Goal: Task Accomplishment & Management: Use online tool/utility

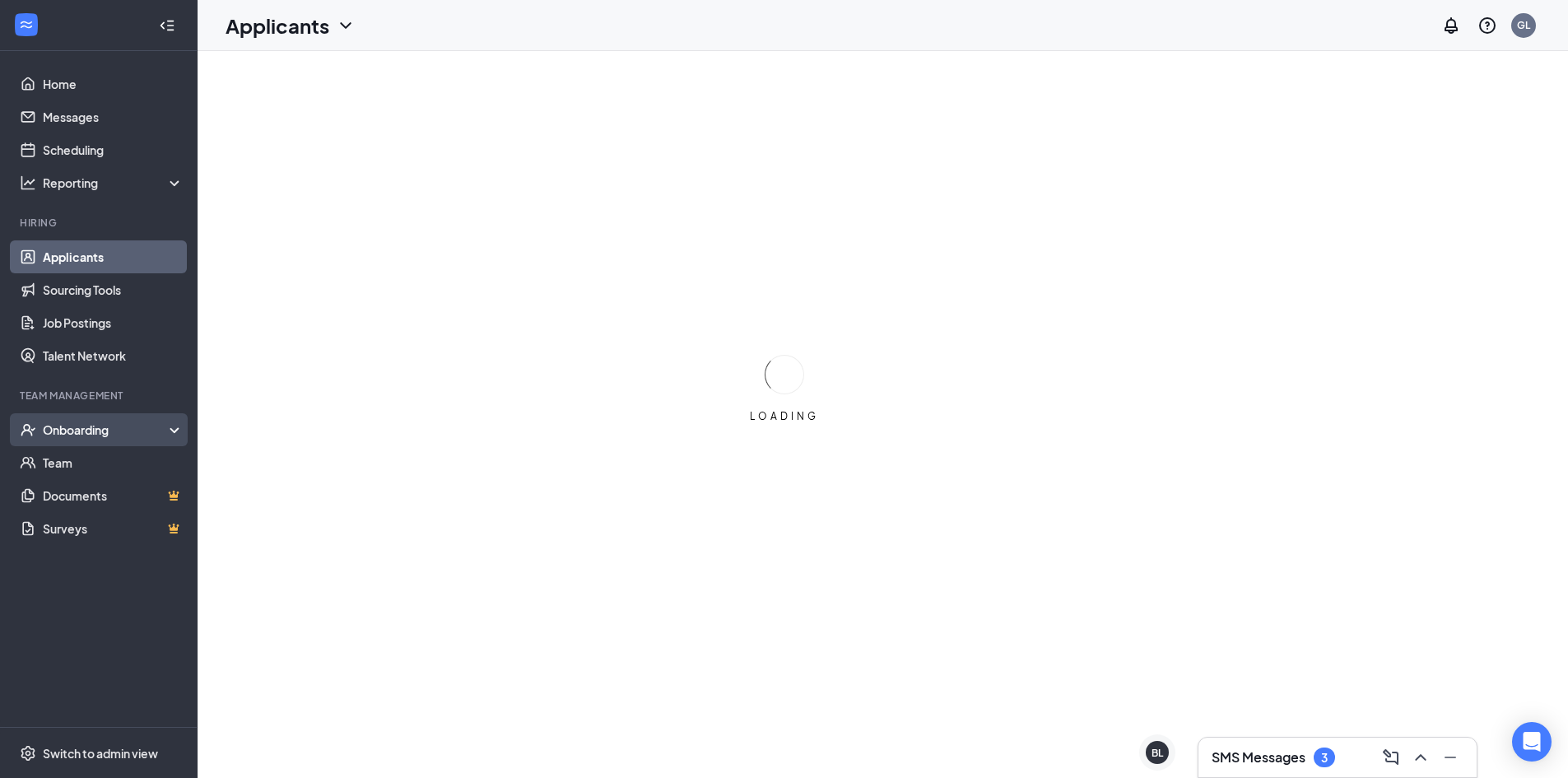
click at [107, 442] on div "Onboarding" at bounding box center [99, 430] width 197 height 33
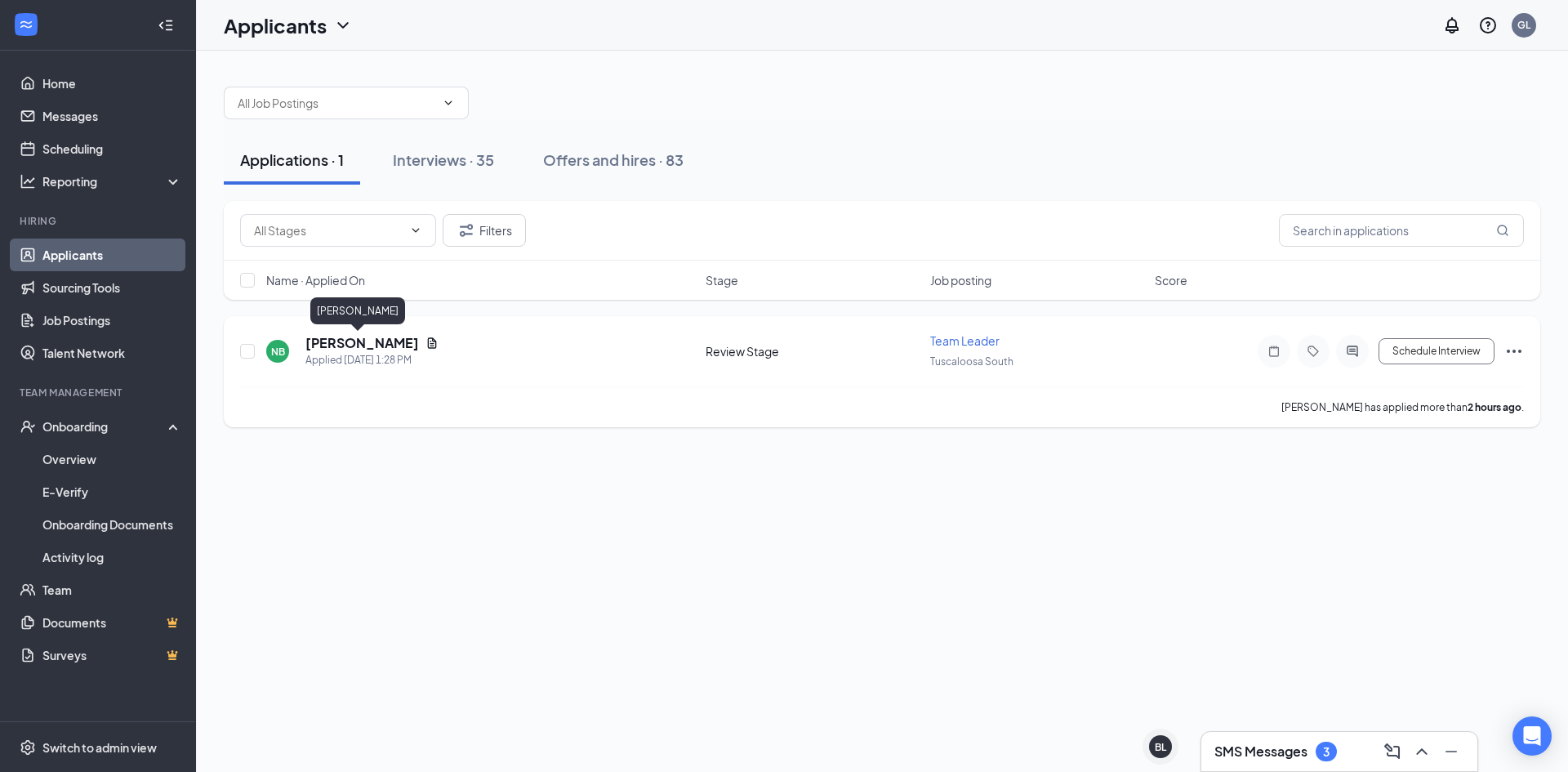
click at [338, 342] on h5 "[PERSON_NAME]" at bounding box center [362, 343] width 113 height 18
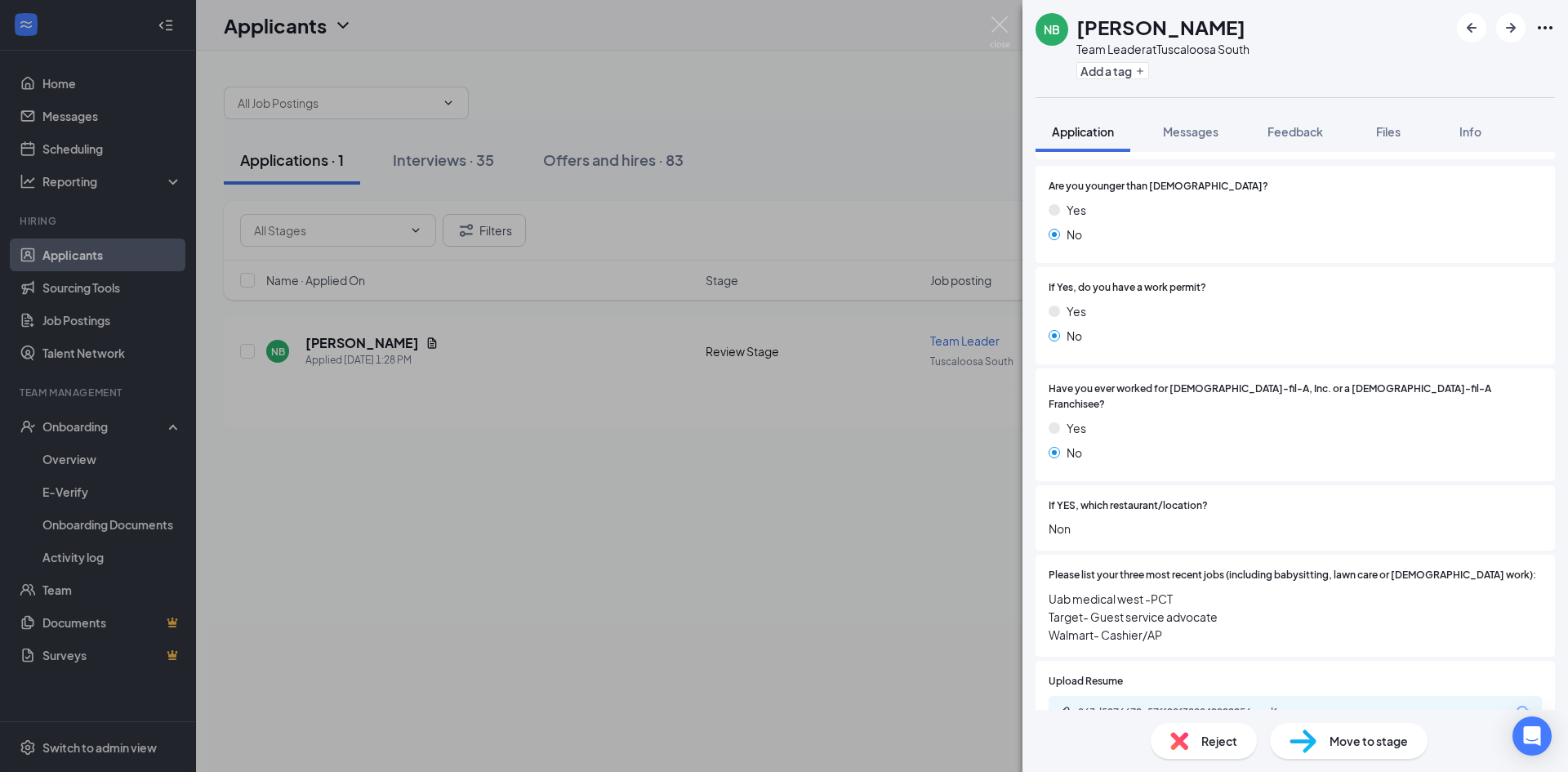
scroll to position [245, 0]
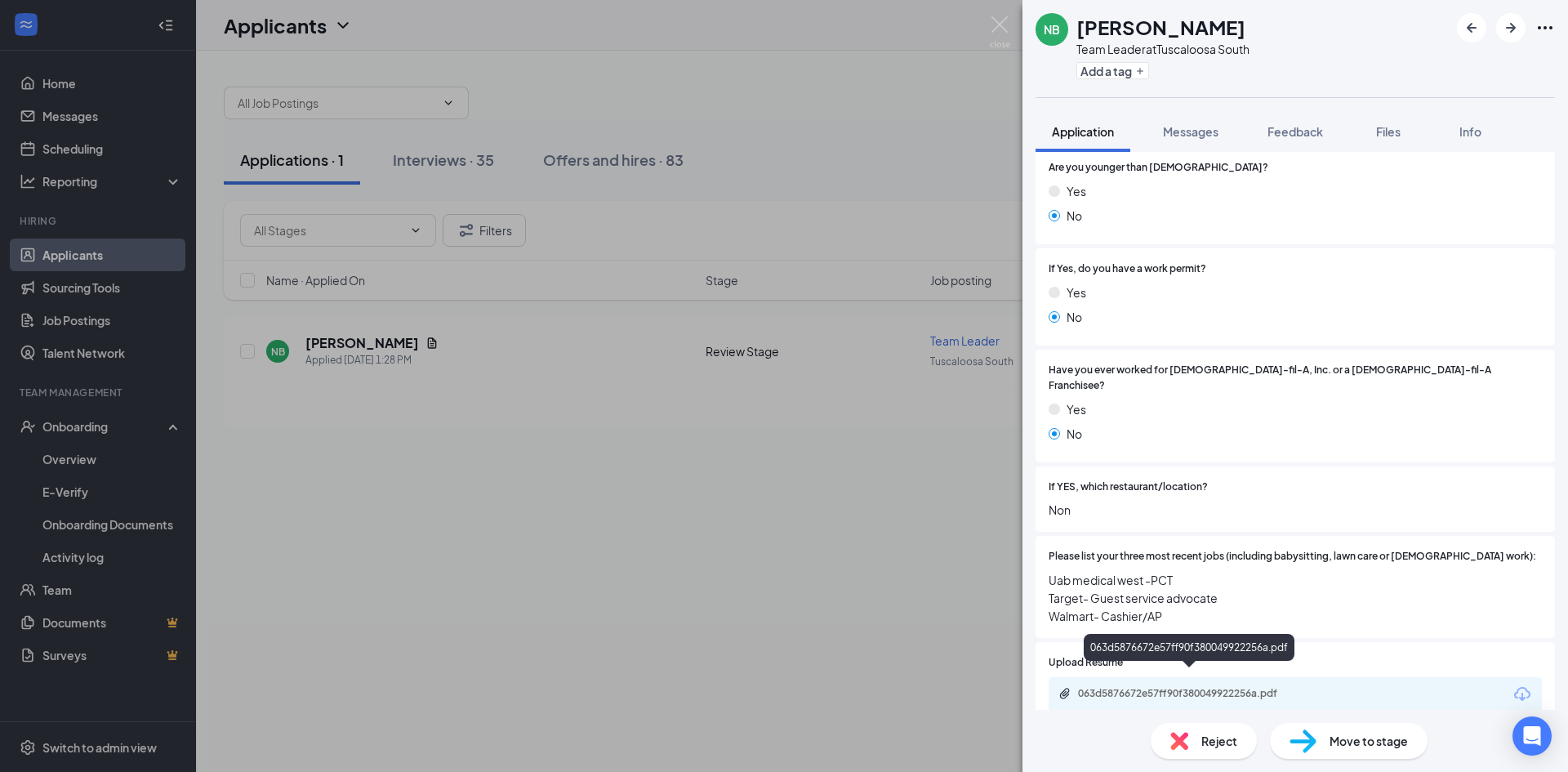
click at [1246, 688] on div "063d5876672e57ff90f380049922256a.pdf" at bounding box center [1192, 693] width 229 height 13
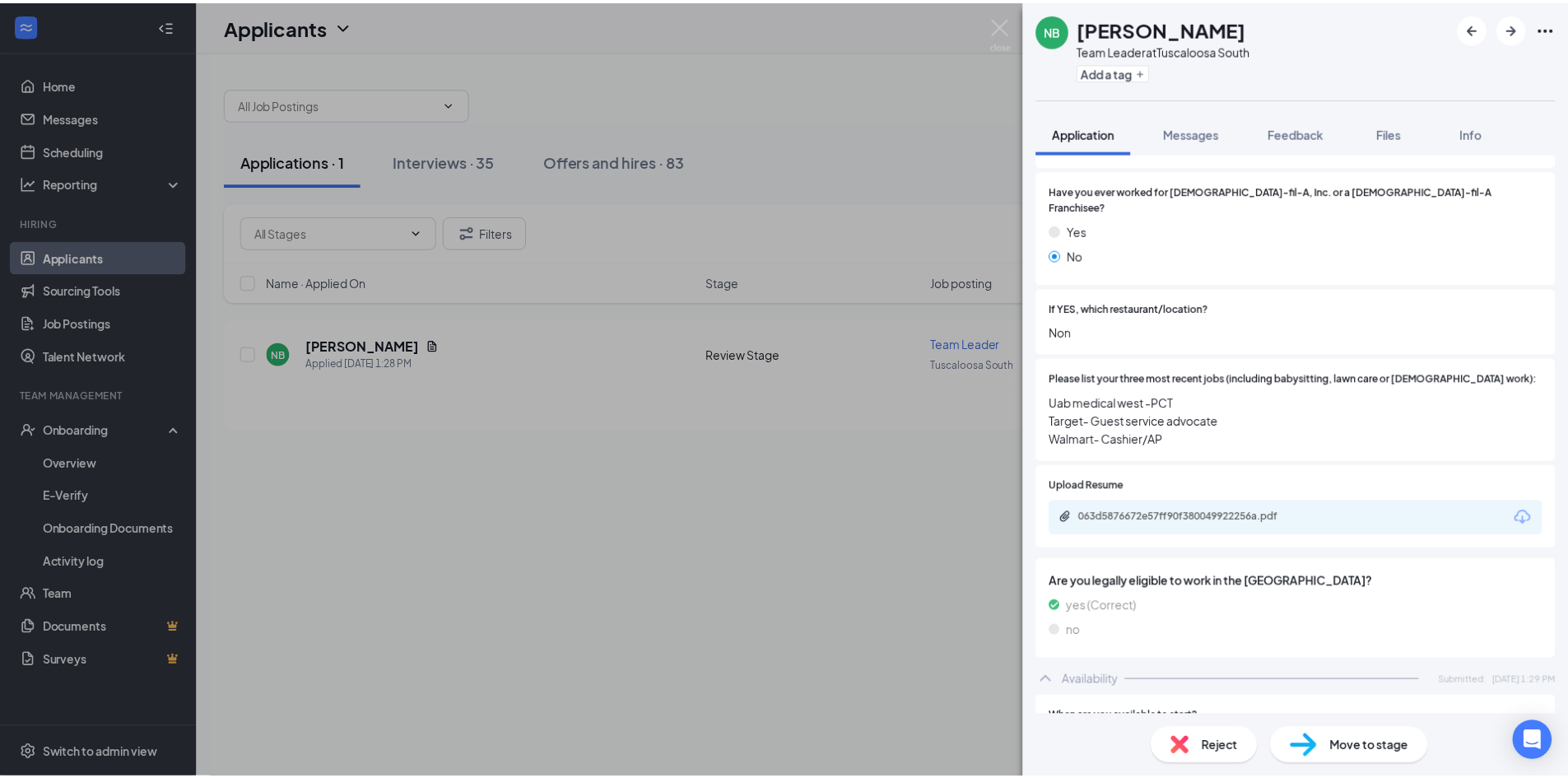
scroll to position [415, 0]
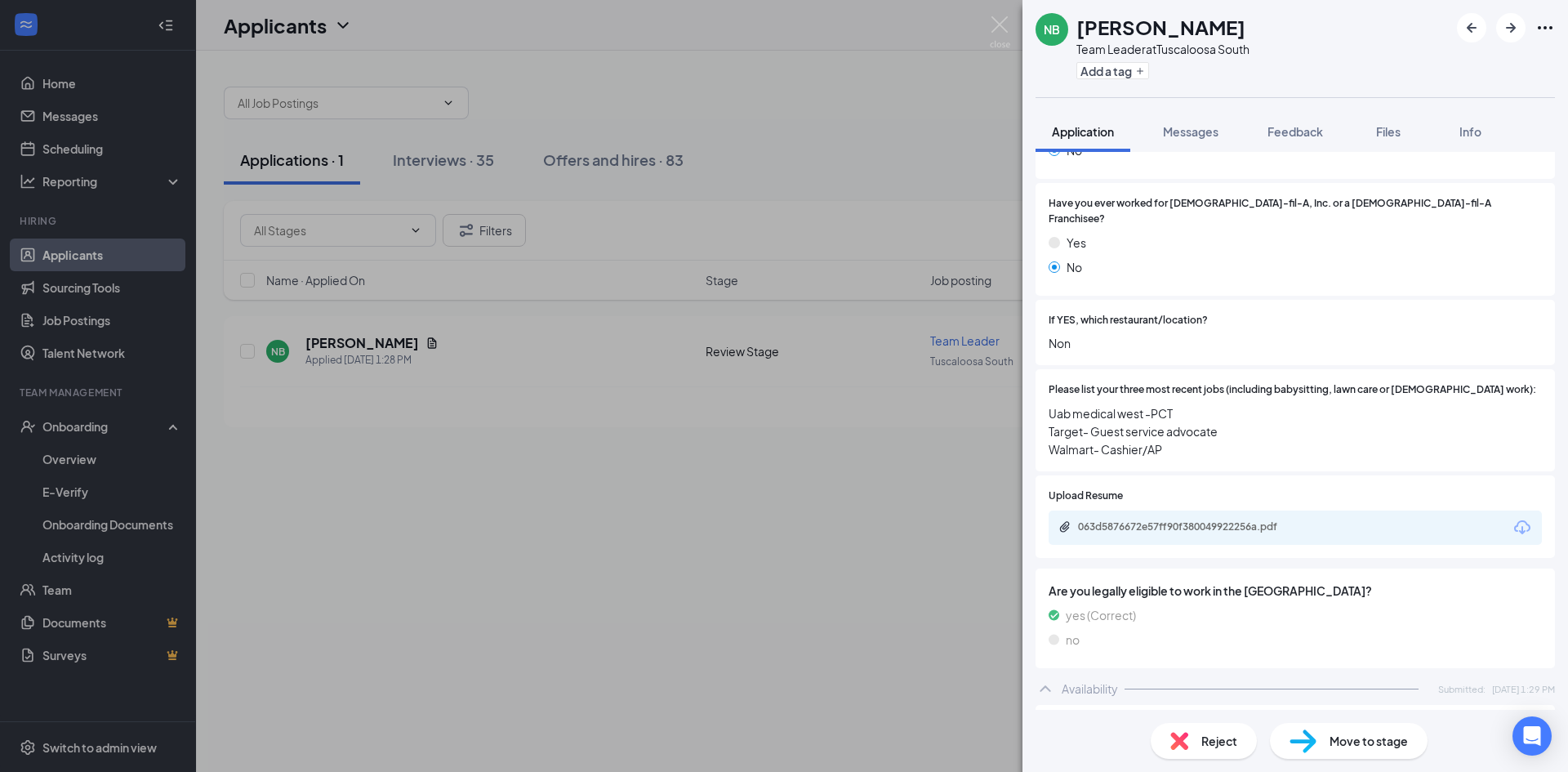
click at [1361, 736] on span "Move to stage" at bounding box center [1369, 741] width 79 height 18
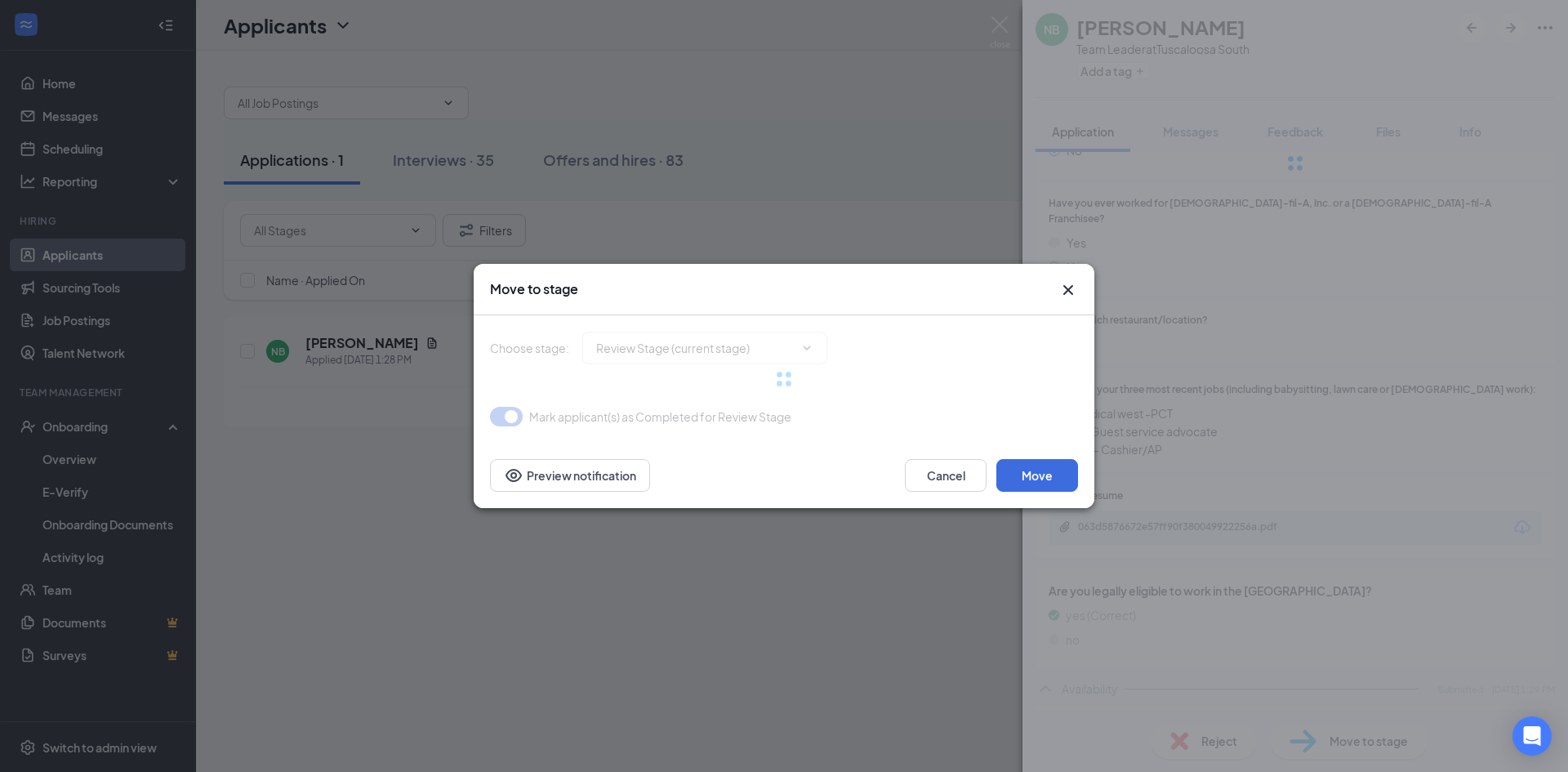
type input "Onsite Interview (next stage)"
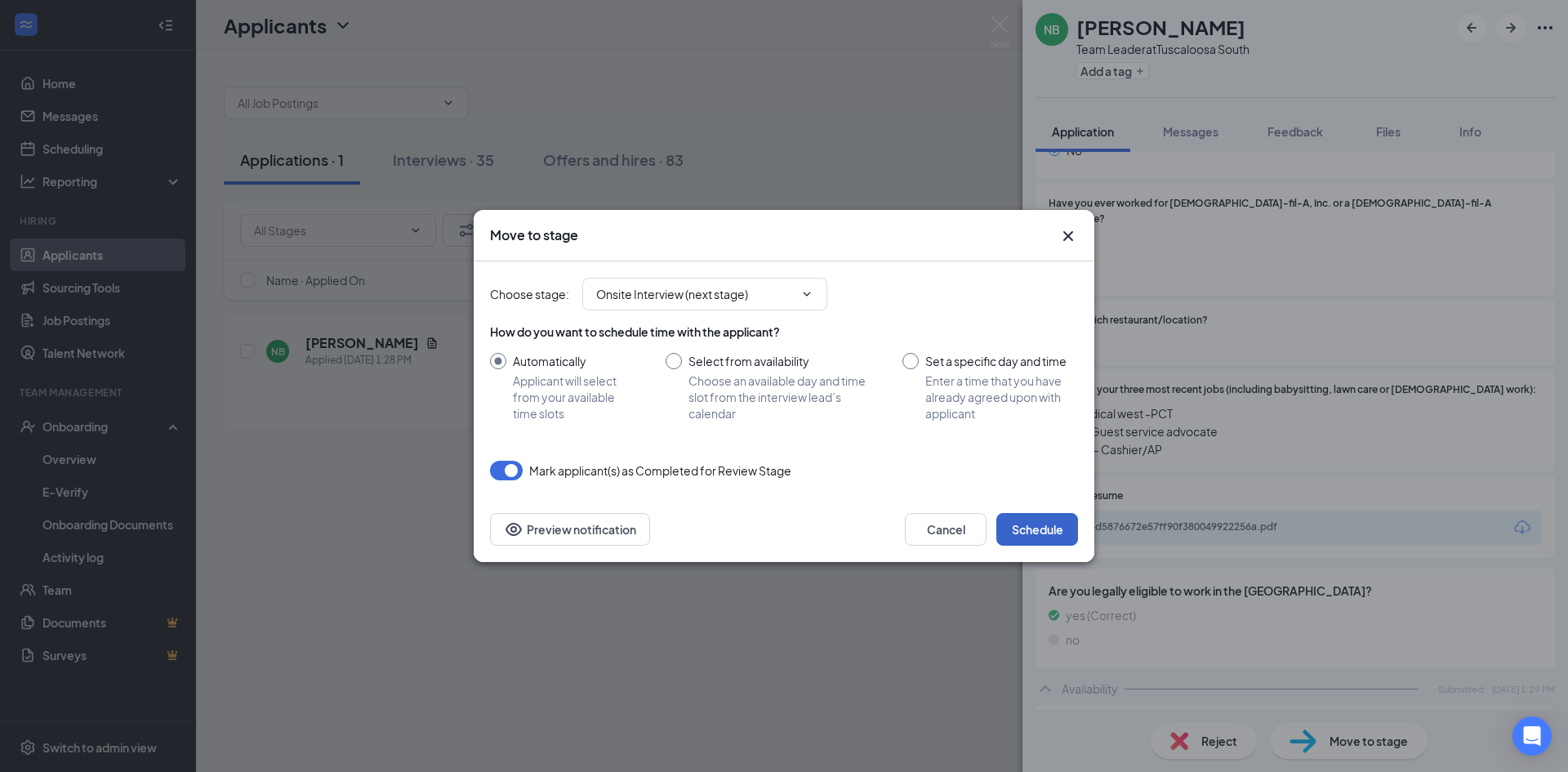
click at [1055, 542] on button "Schedule" at bounding box center [1037, 529] width 82 height 33
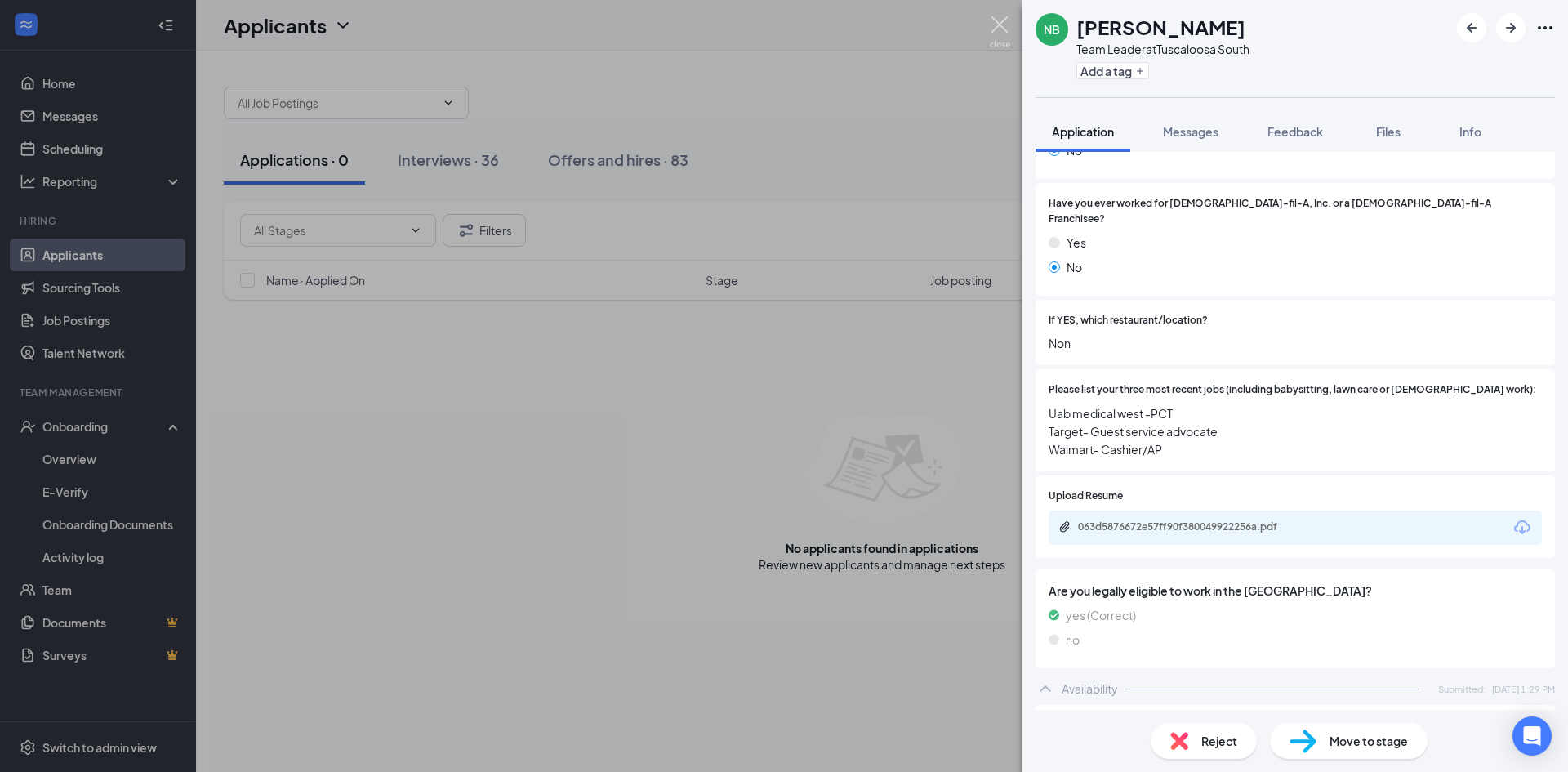
click at [1004, 29] on img at bounding box center [1000, 32] width 20 height 32
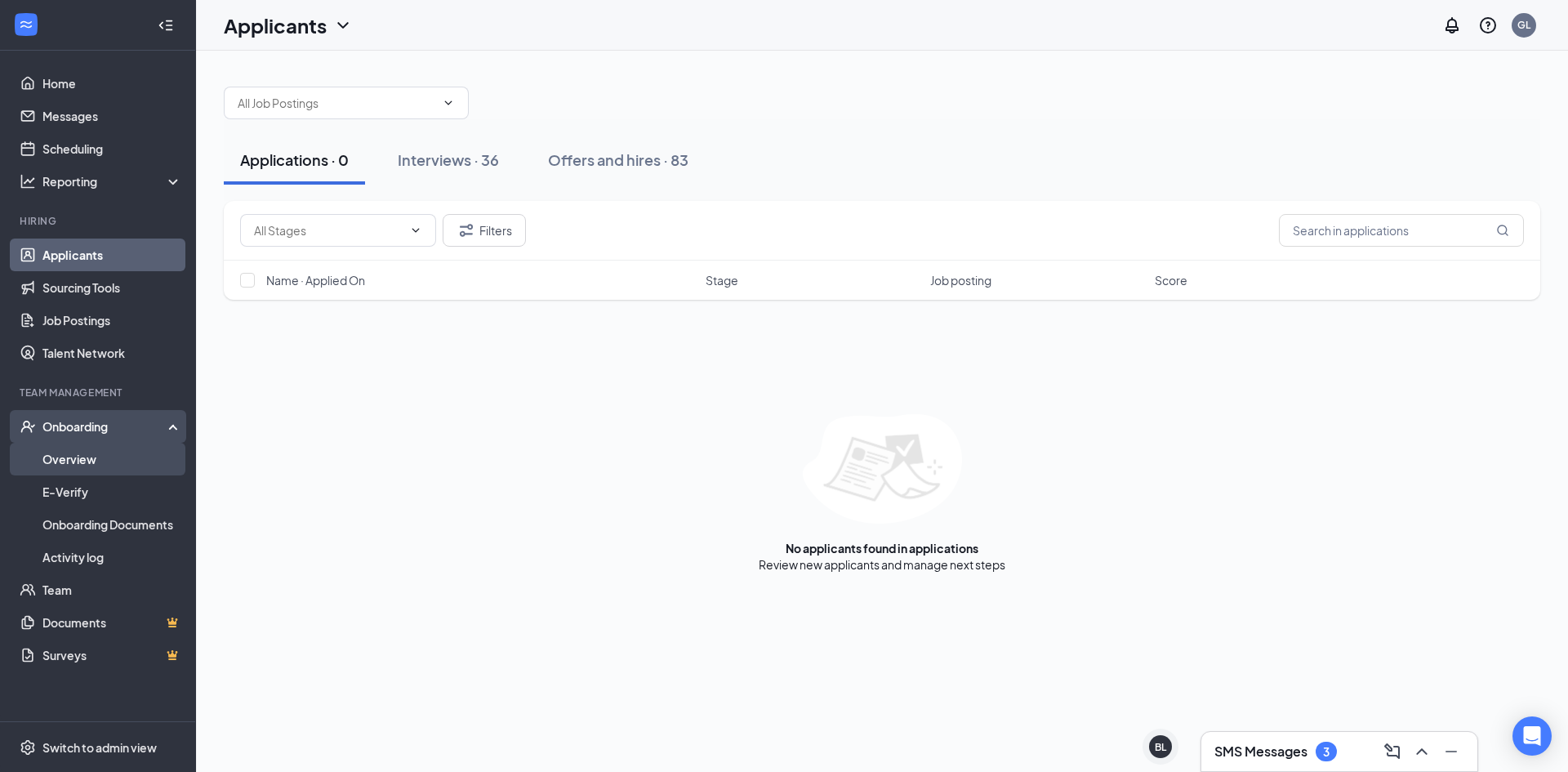
click at [82, 459] on link "Overview" at bounding box center [111, 459] width 139 height 33
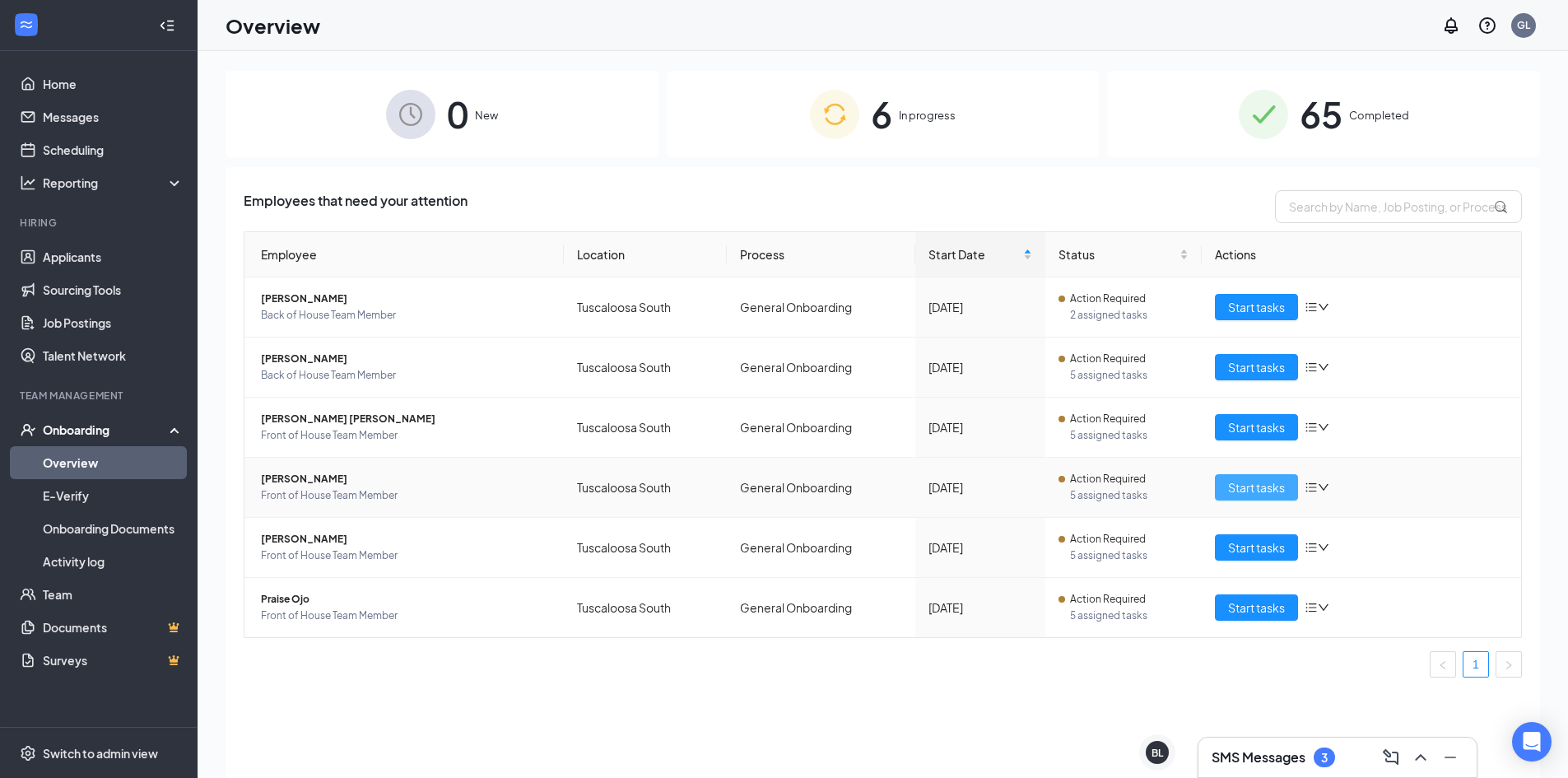
click at [1238, 490] on span "Start tasks" at bounding box center [1256, 487] width 57 height 18
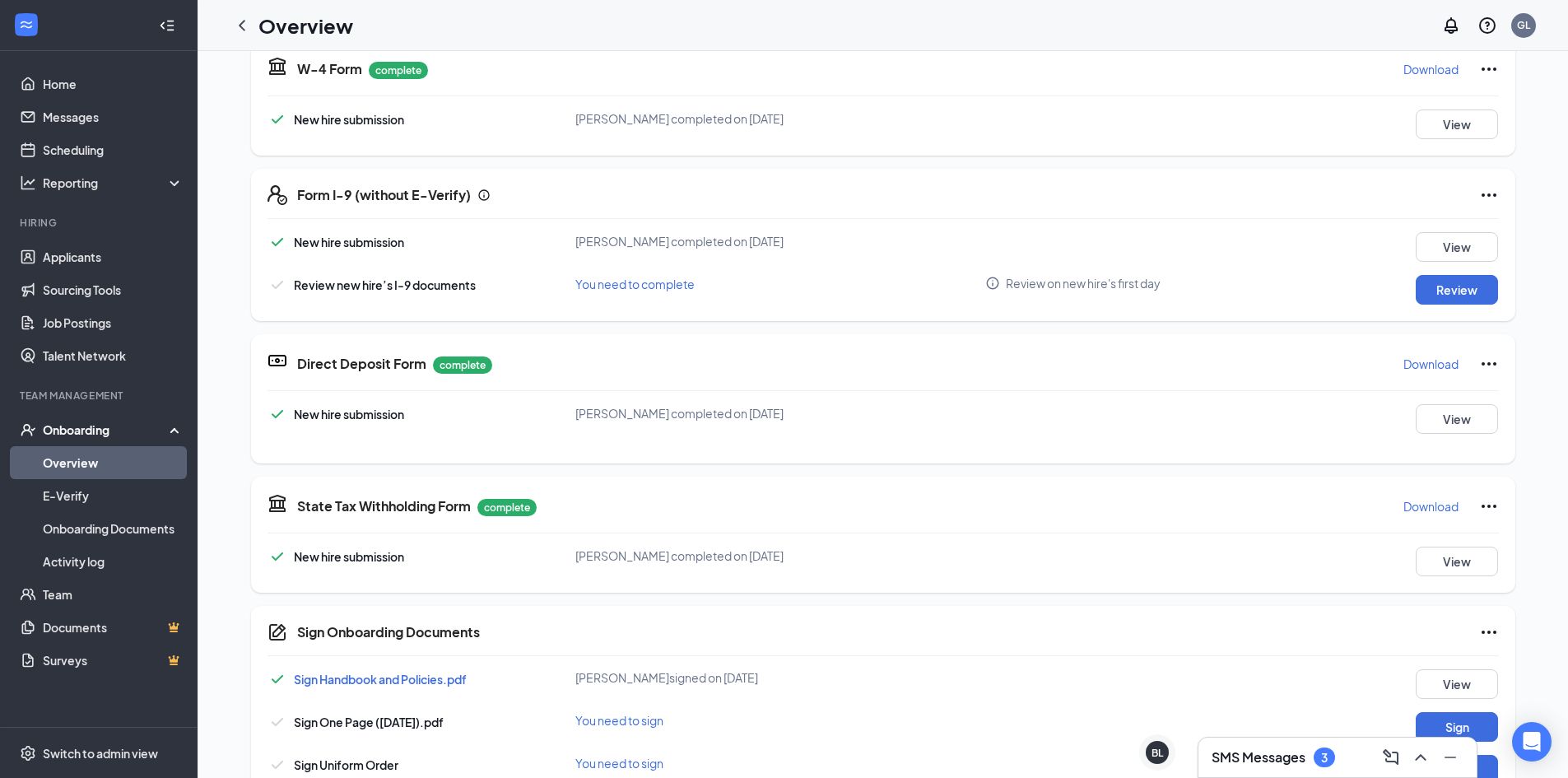
scroll to position [247, 0]
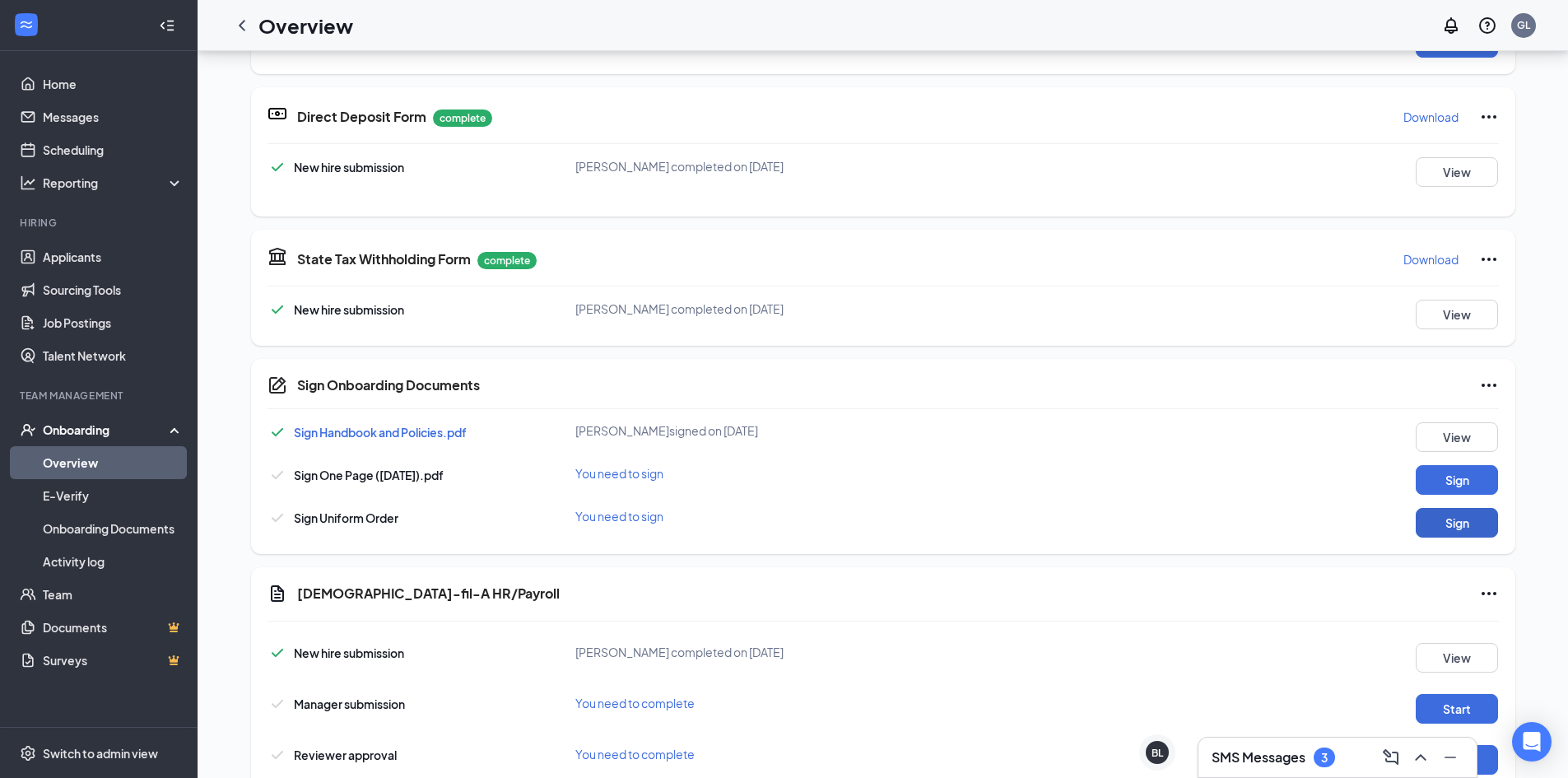
click at [1439, 518] on button "Sign" at bounding box center [1457, 523] width 83 height 30
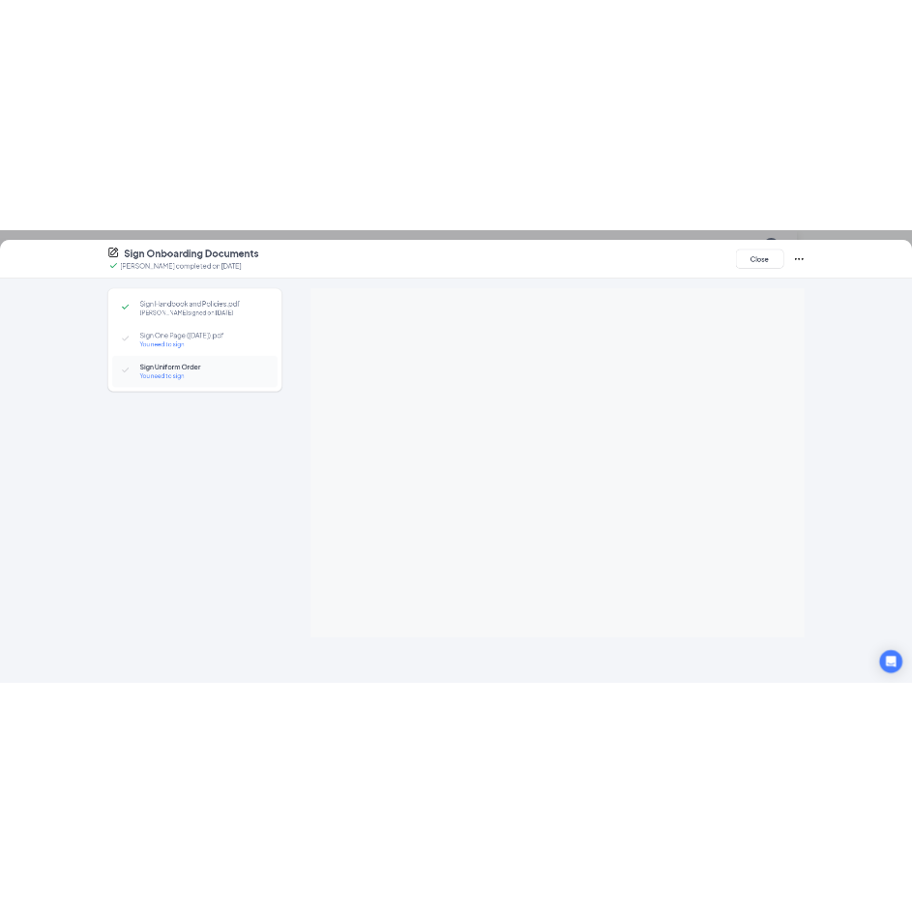
scroll to position [306, 0]
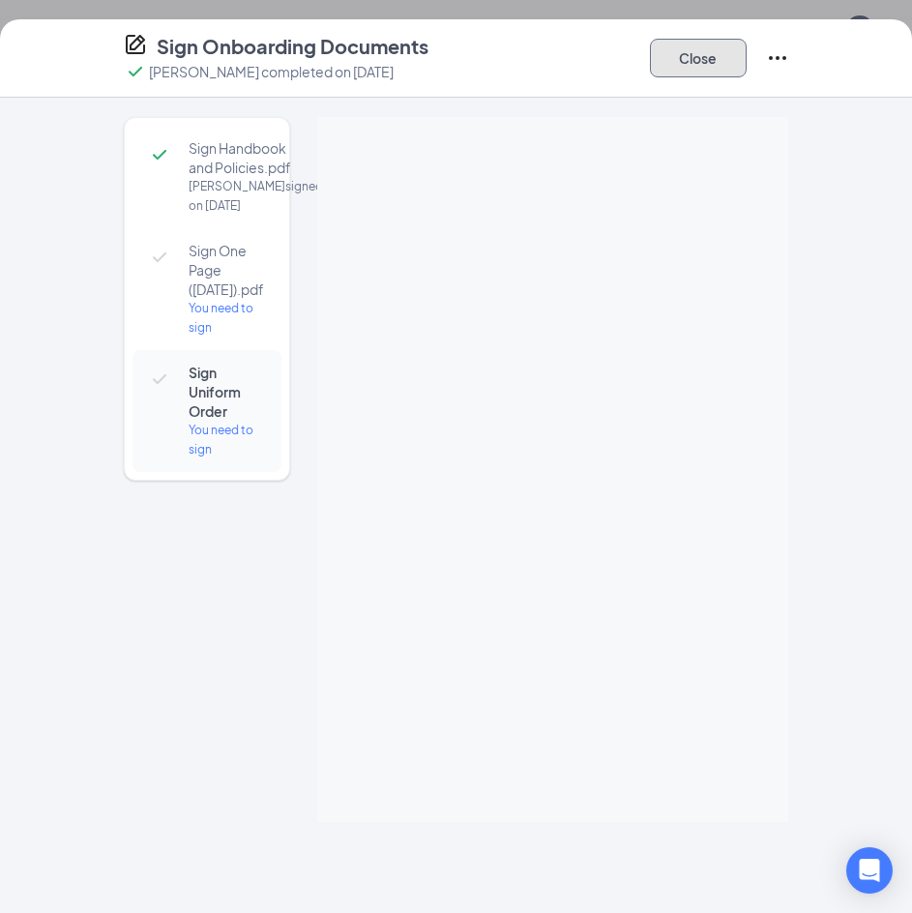
click at [661, 51] on button "Close" at bounding box center [698, 58] width 97 height 39
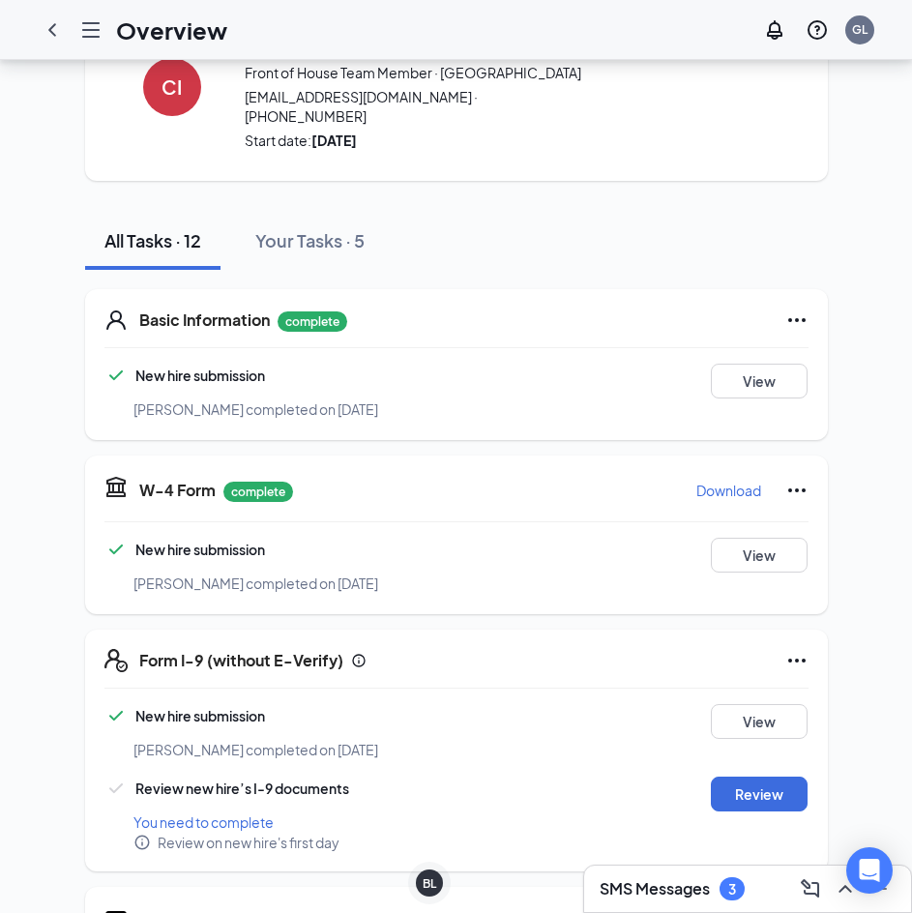
scroll to position [0, 0]
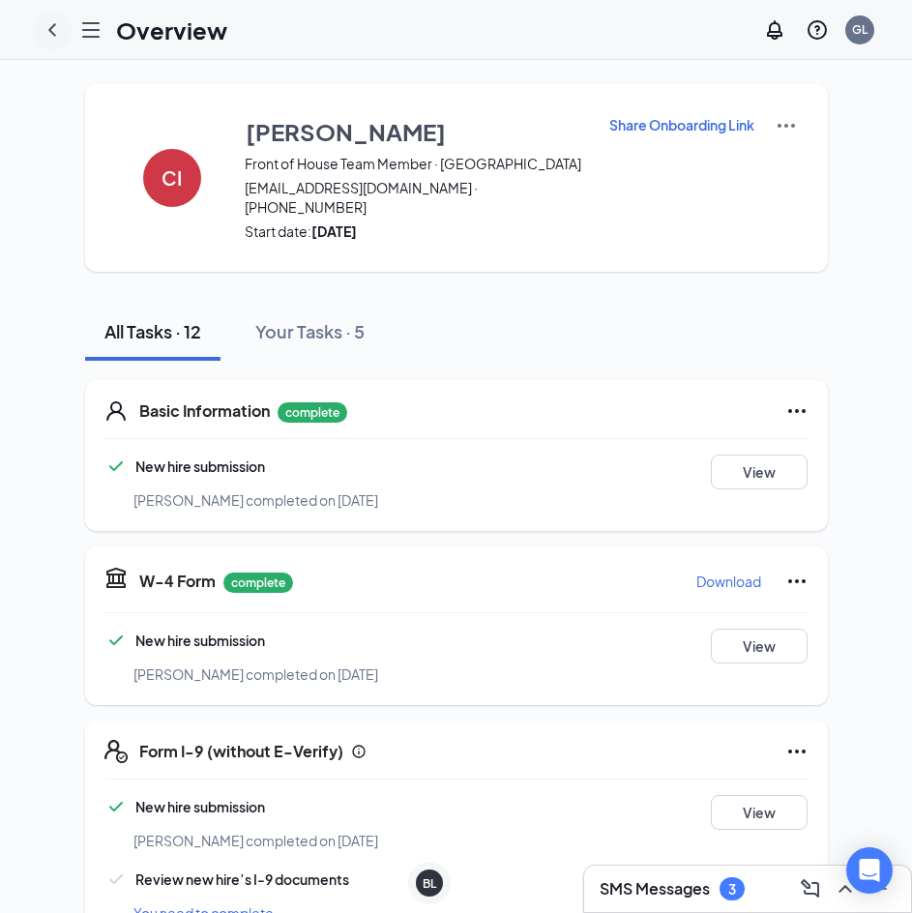
click at [46, 26] on icon "ChevronLeft" at bounding box center [52, 29] width 23 height 23
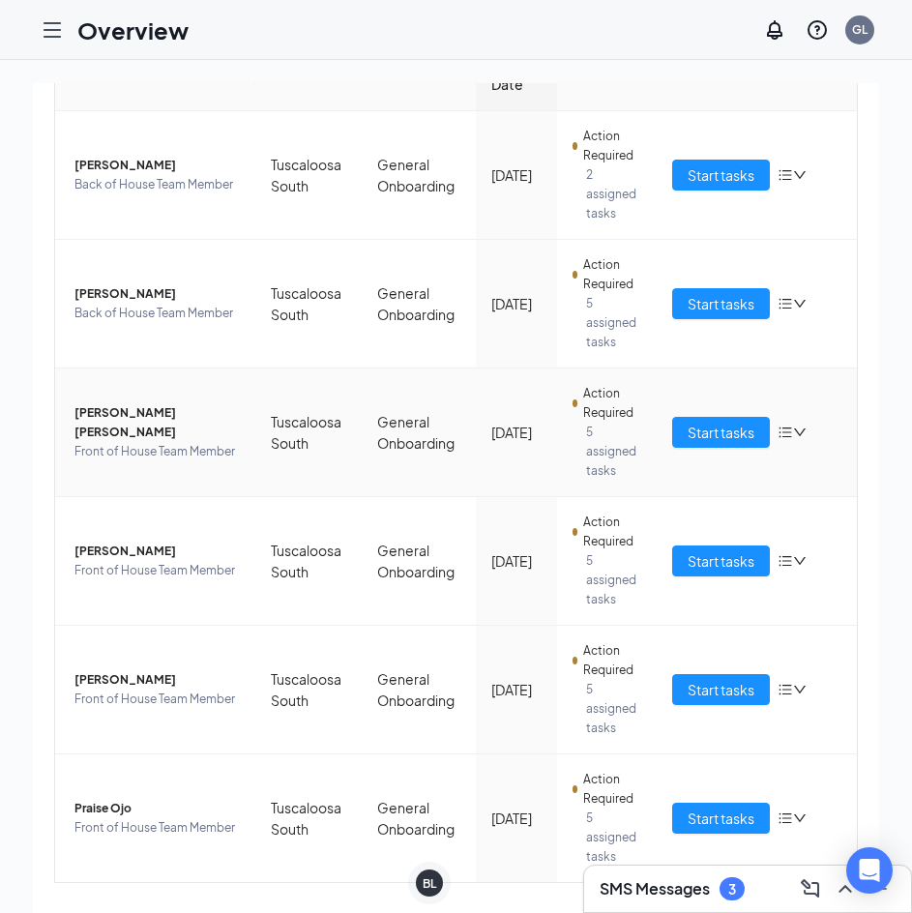
scroll to position [273, 0]
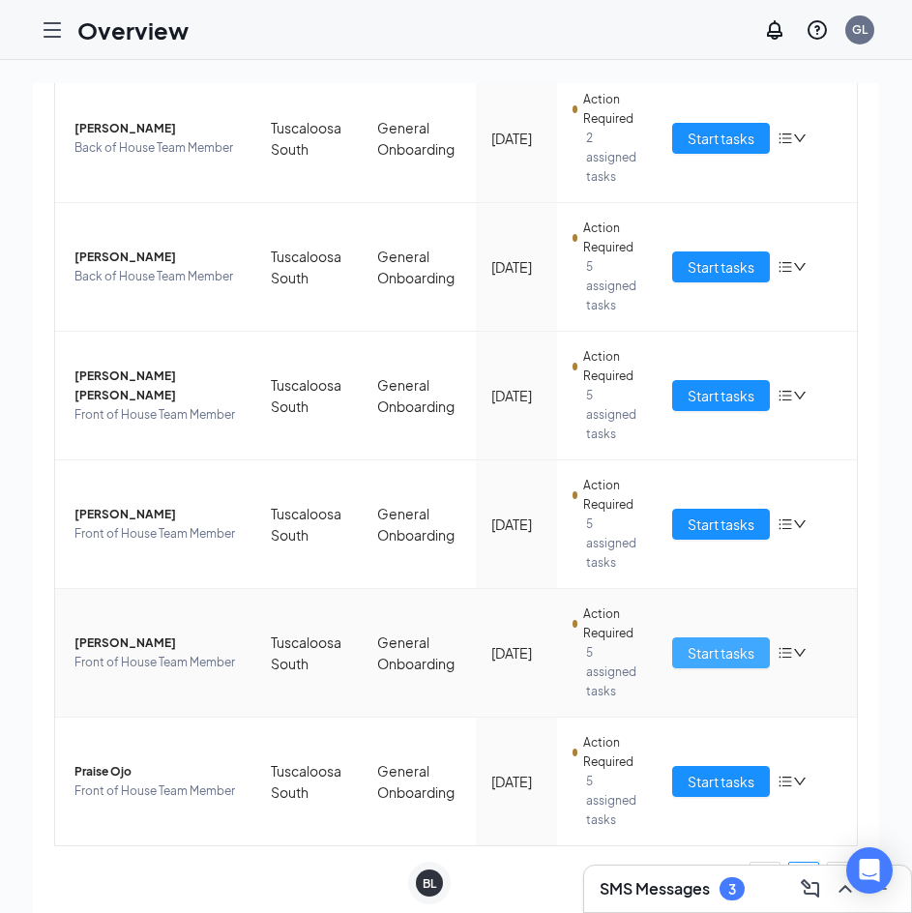
click at [708, 654] on span "Start tasks" at bounding box center [721, 652] width 67 height 21
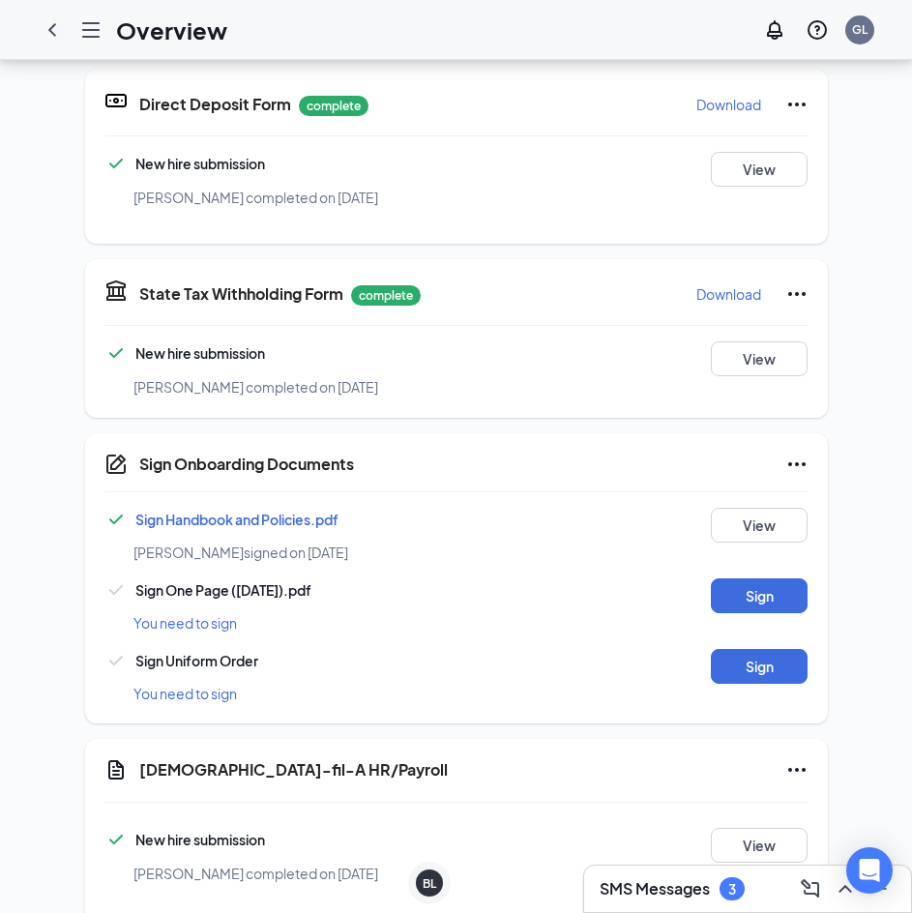
scroll to position [677, 0]
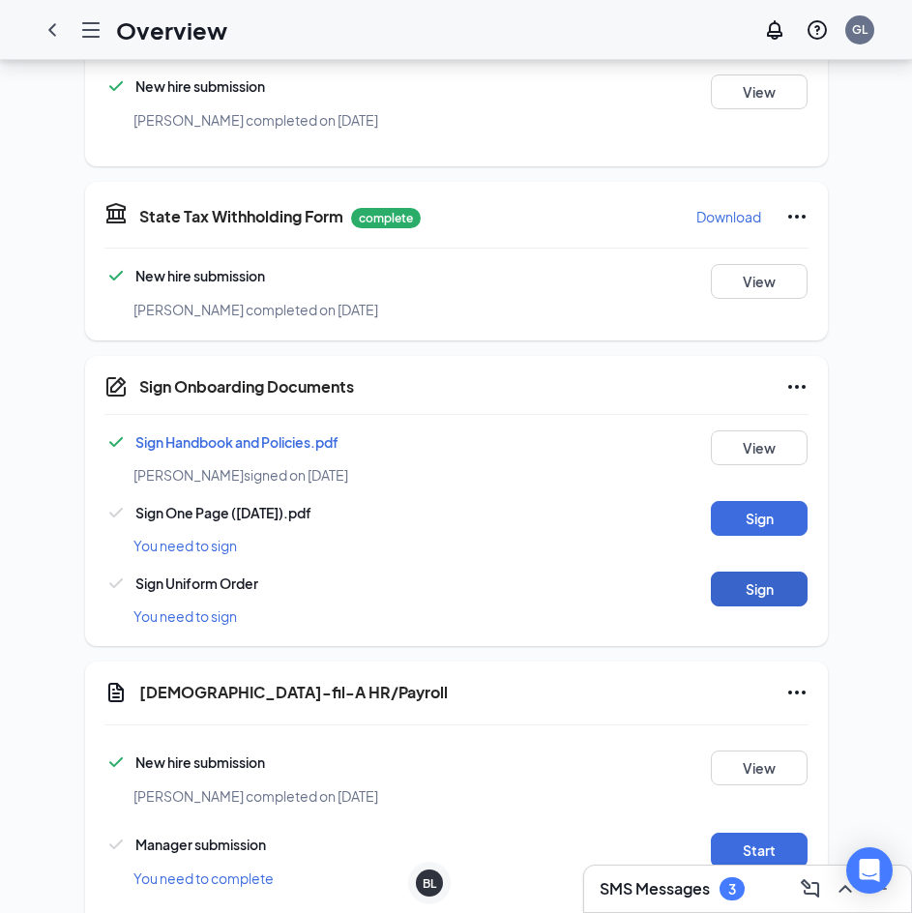
click at [753, 572] on button "Sign" at bounding box center [759, 589] width 97 height 35
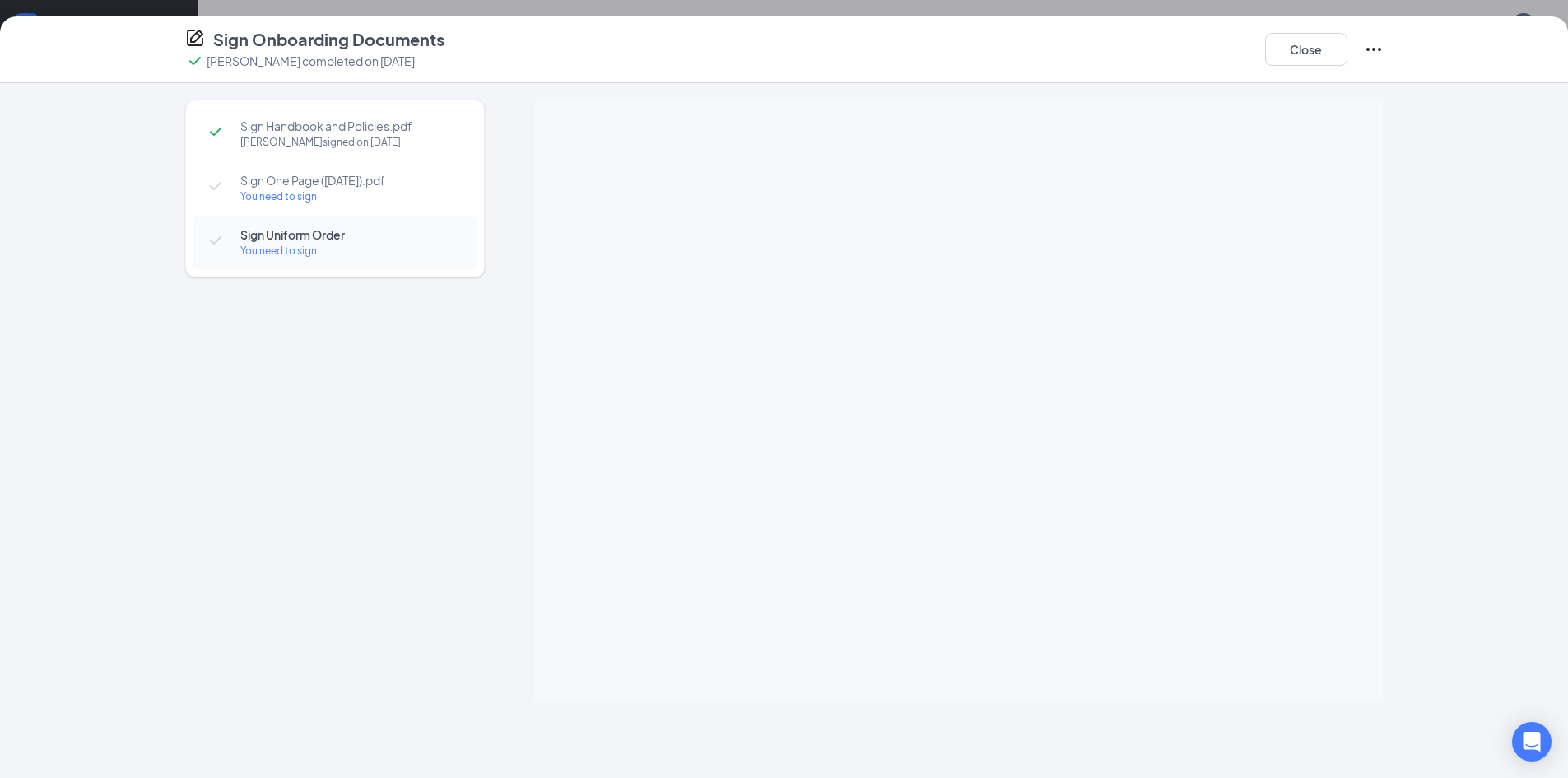
scroll to position [262, 0]
